Goal: Task Accomplishment & Management: Complete application form

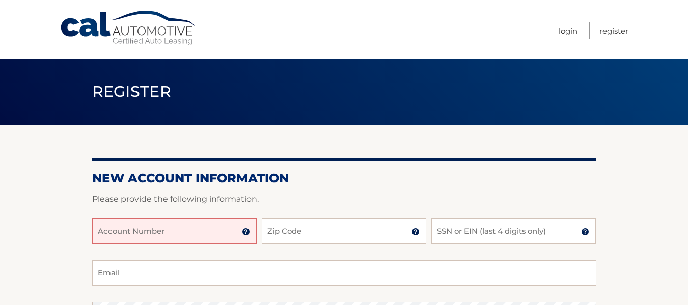
click at [198, 233] on input "Account Number" at bounding box center [174, 231] width 165 height 25
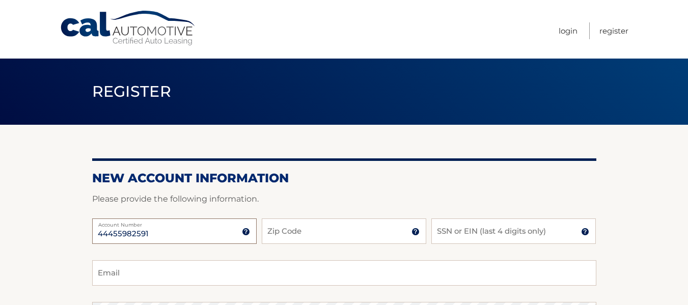
type input "44455982591"
type input "33055"
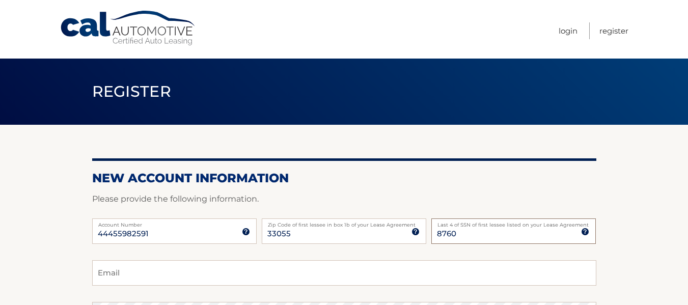
type input "8760"
type input "JENNEDY.PEREZ@GMAIL.COM"
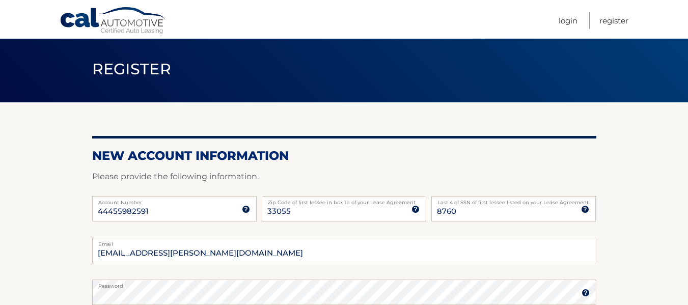
scroll to position [204, 0]
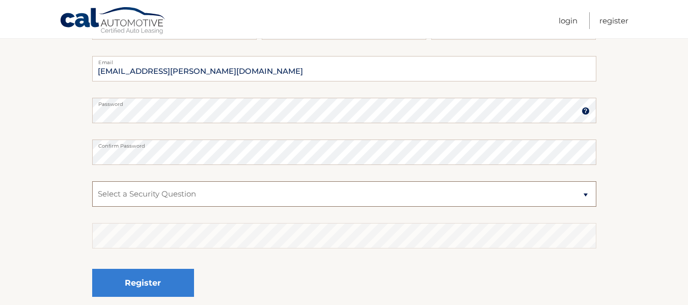
select select "1"
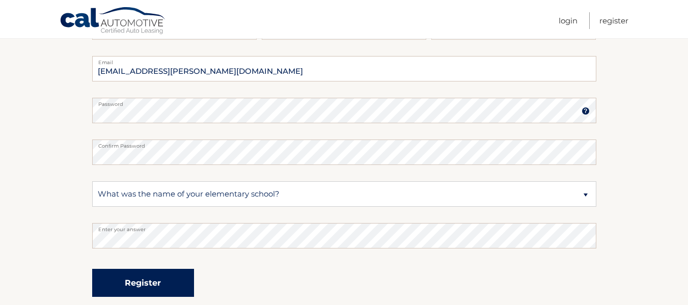
click at [92, 269] on button "Register" at bounding box center [143, 283] width 102 height 28
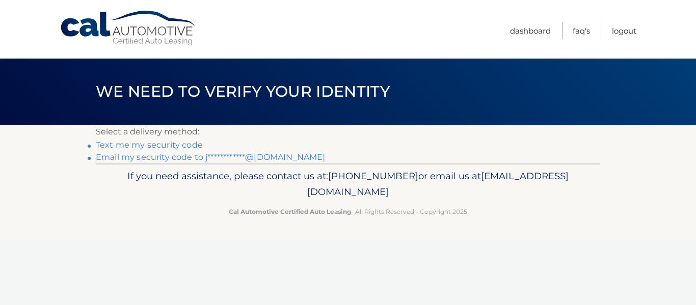
click at [152, 143] on link "Text me my security code" at bounding box center [149, 145] width 107 height 10
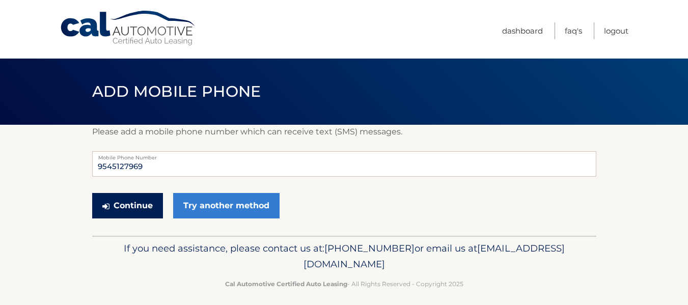
click at [137, 208] on button "Continue" at bounding box center [127, 205] width 71 height 25
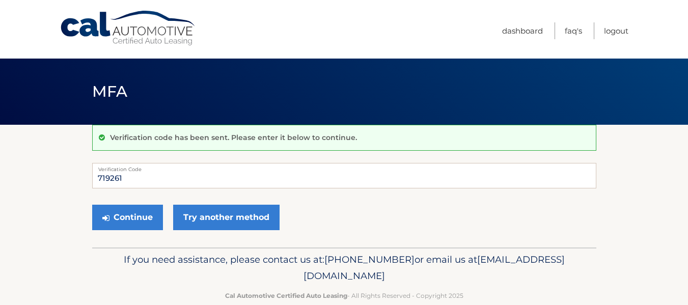
type input "719261"
click at [92, 205] on button "Continue" at bounding box center [127, 217] width 71 height 25
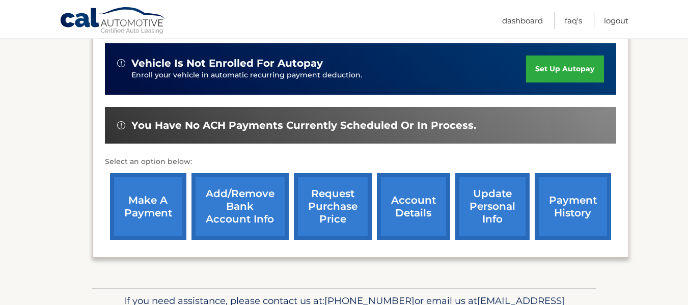
scroll to position [255, 0]
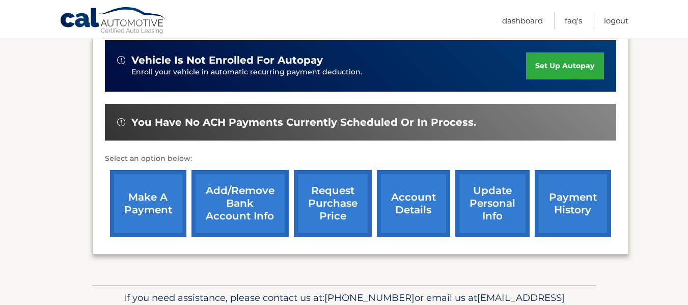
click at [167, 201] on link "make a payment" at bounding box center [148, 203] width 76 height 67
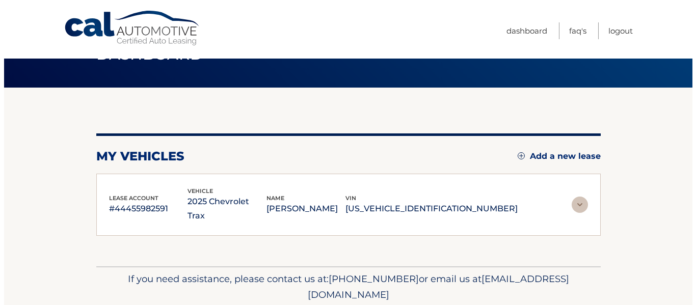
scroll to position [62, 0]
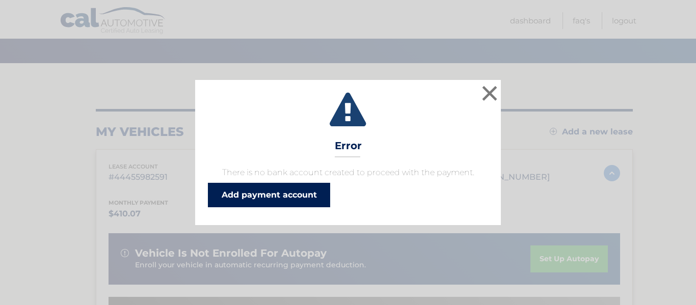
click at [287, 191] on link "Add payment account" at bounding box center [269, 195] width 122 height 24
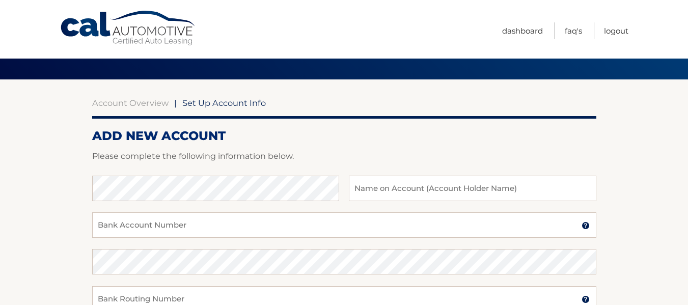
scroll to position [102, 0]
